Goal: Find contact information: Find contact information

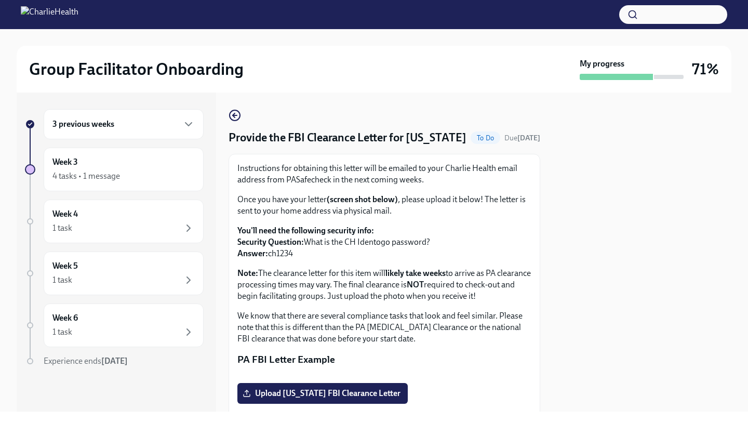
click at [155, 129] on div "3 previous weeks" at bounding box center [123, 124] width 142 height 12
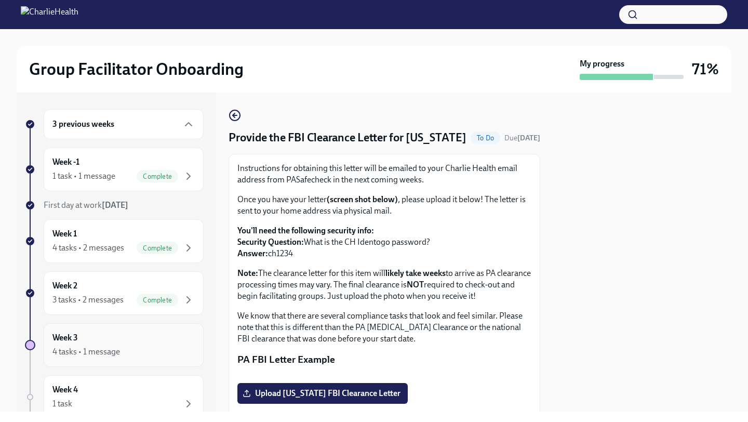
click at [97, 340] on div "Week 3 4 tasks • 1 message" at bounding box center [123, 345] width 142 height 26
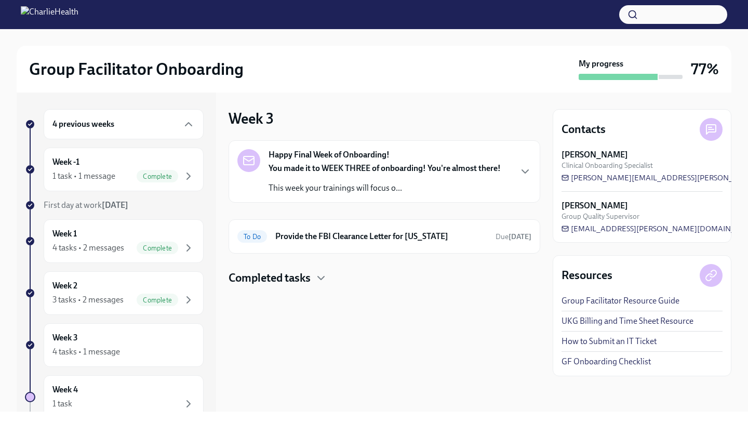
click at [698, 179] on div "Keenan Nessl Clinical Onboarding Specialist keenan.nessl@charliehealth.com" at bounding box center [641, 166] width 161 height 34
click at [661, 175] on span "keenan.nessl@charliehealth.com" at bounding box center [690, 177] width 259 height 10
